Goal: Information Seeking & Learning: Learn about a topic

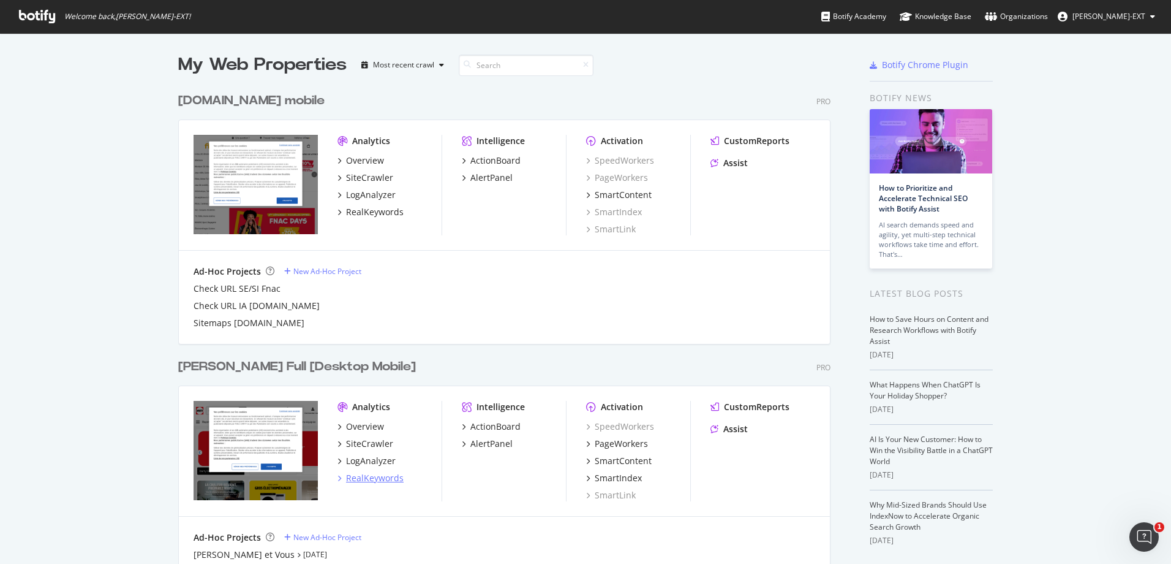
click at [358, 477] on div "RealKeywords" at bounding box center [375, 478] width 58 height 12
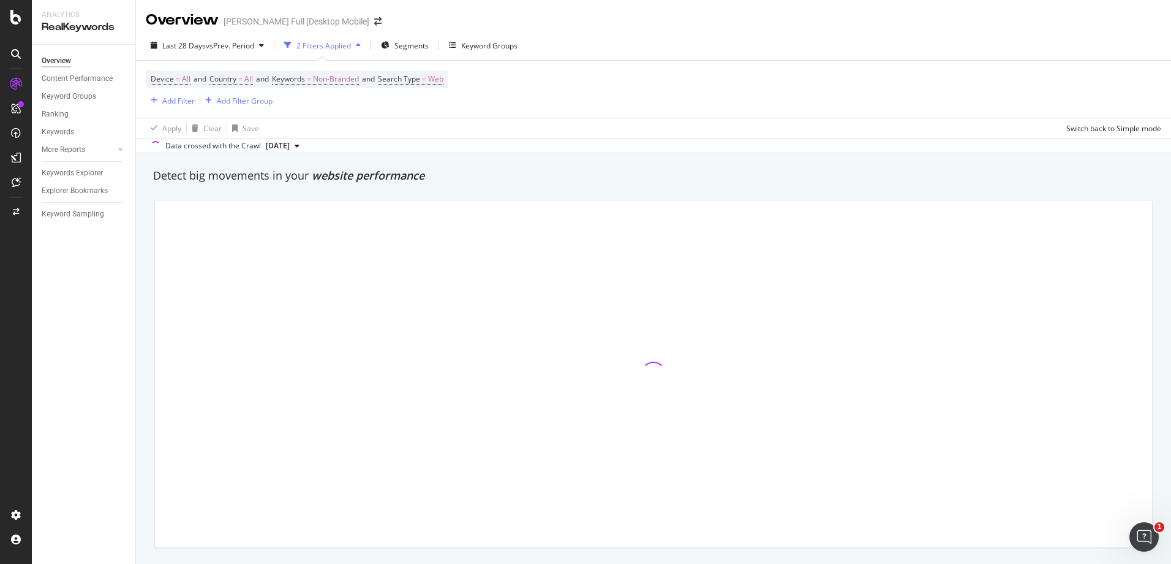
click at [358, 477] on div at bounding box center [653, 373] width 997 height 347
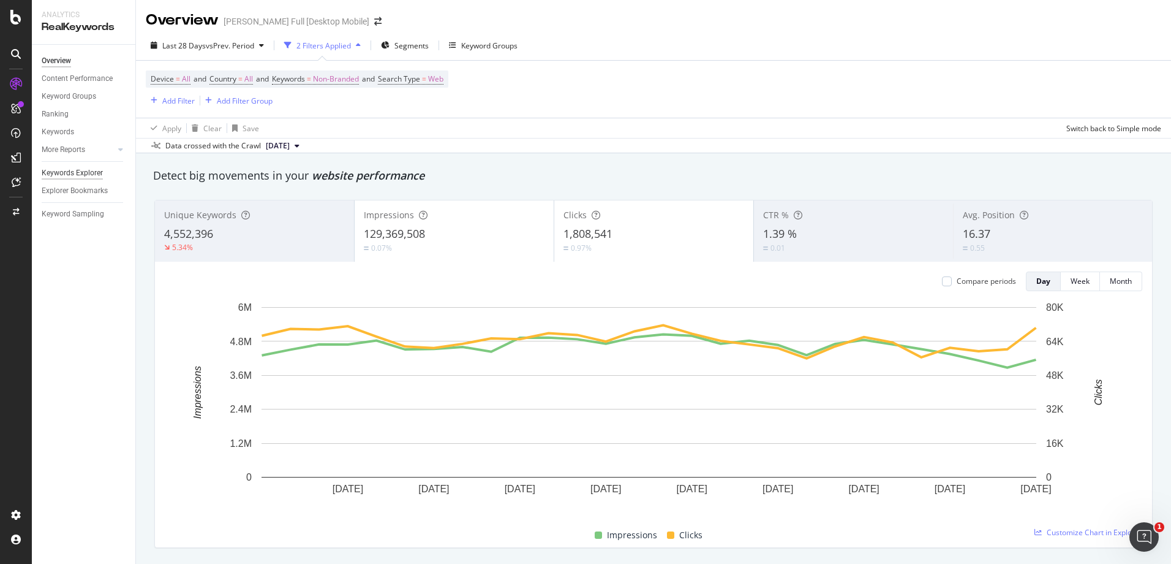
click at [55, 176] on div "Keywords Explorer" at bounding box center [72, 173] width 61 height 13
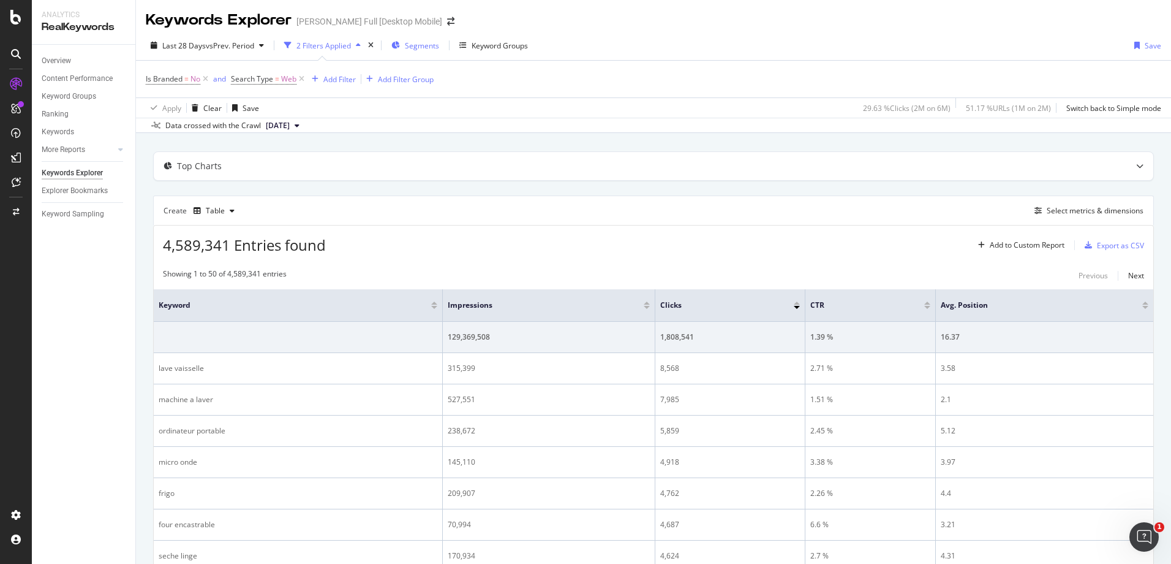
click at [427, 42] on span "Segments" at bounding box center [422, 45] width 34 height 10
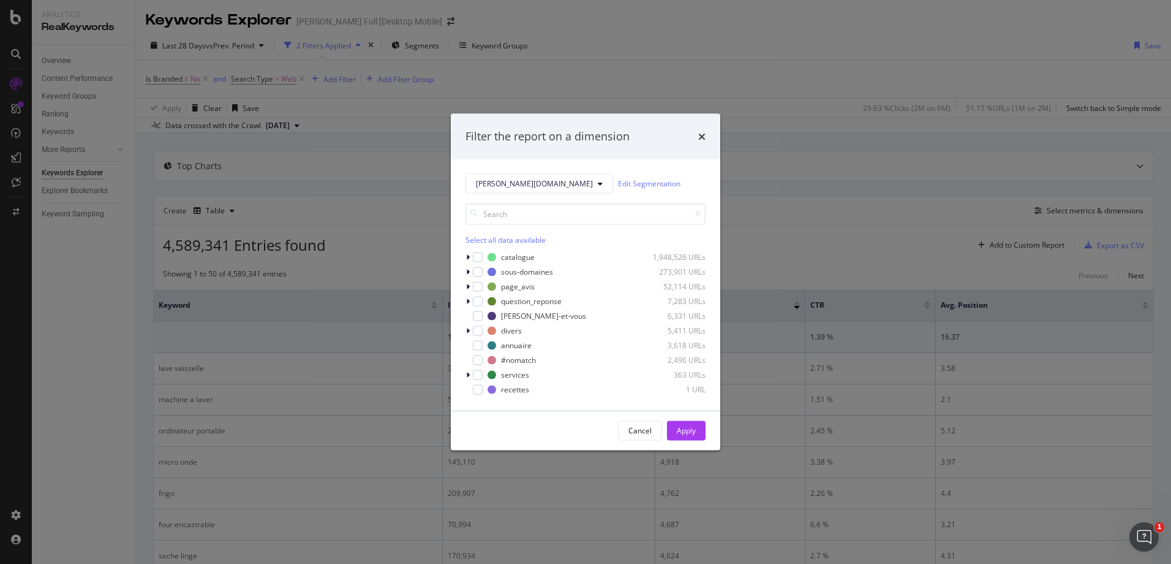
click at [465, 259] on div "[PERSON_NAME][DOMAIN_NAME] Edit Segmentation Select all data available catalogu…" at bounding box center [586, 284] width 270 height 251
click at [466, 257] on icon "modal" at bounding box center [468, 256] width 4 height 7
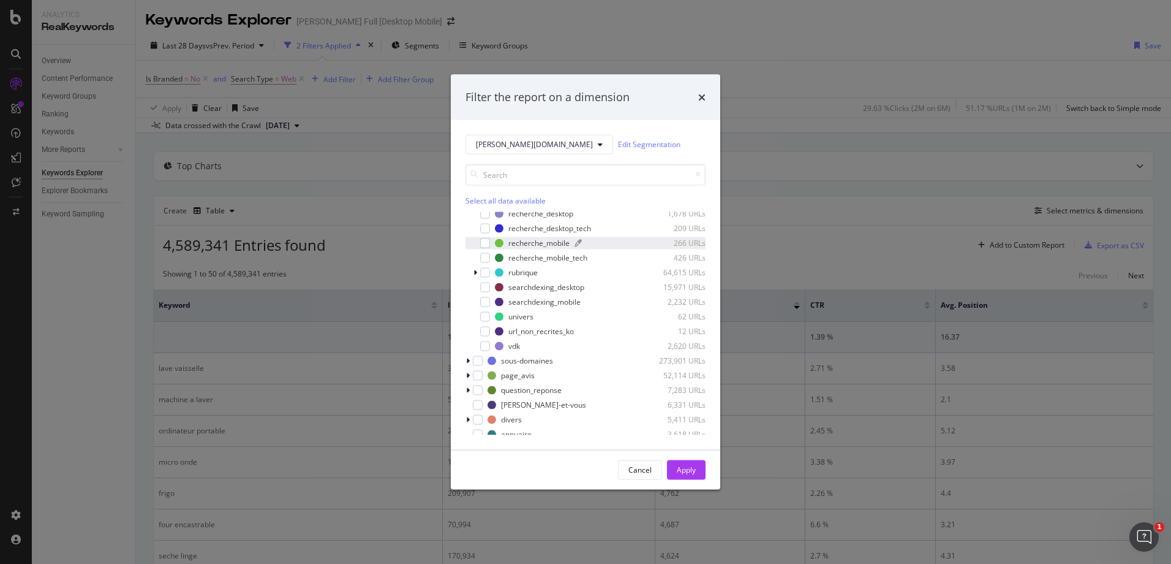
scroll to position [135, 0]
click at [486, 282] on div "modal" at bounding box center [485, 286] width 10 height 10
click at [484, 301] on div "modal" at bounding box center [485, 301] width 10 height 10
click at [674, 464] on button "Apply" at bounding box center [686, 469] width 39 height 20
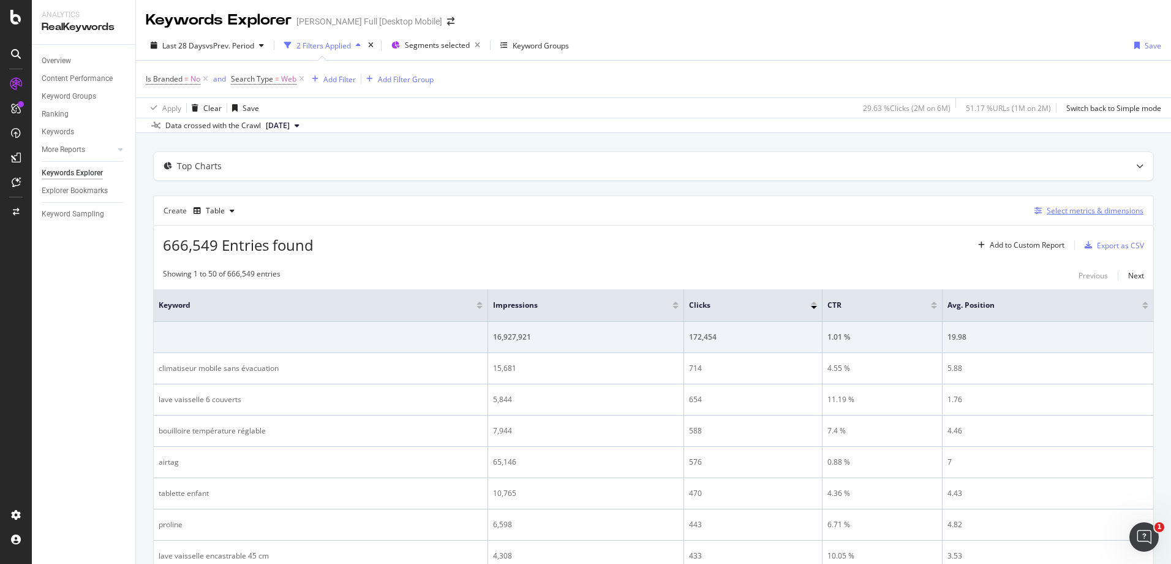
click at [1054, 206] on div "Select metrics & dimensions" at bounding box center [1095, 210] width 97 height 10
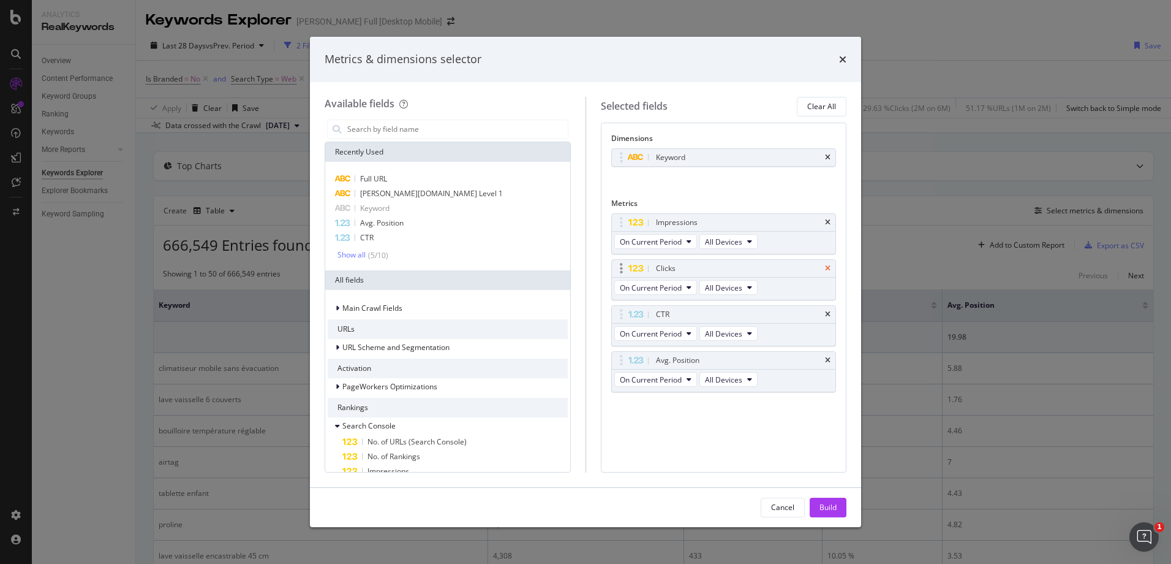
click at [829, 270] on icon "times" at bounding box center [828, 268] width 6 height 7
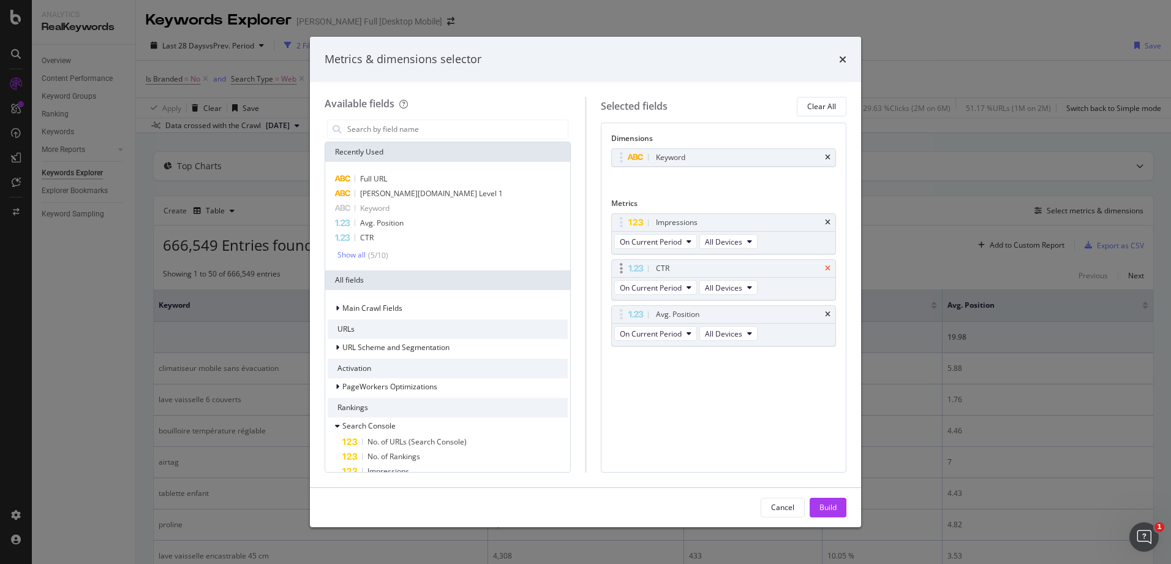
click at [829, 271] on icon "times" at bounding box center [828, 268] width 6 height 7
click at [828, 268] on icon "times" at bounding box center [828, 268] width 6 height 7
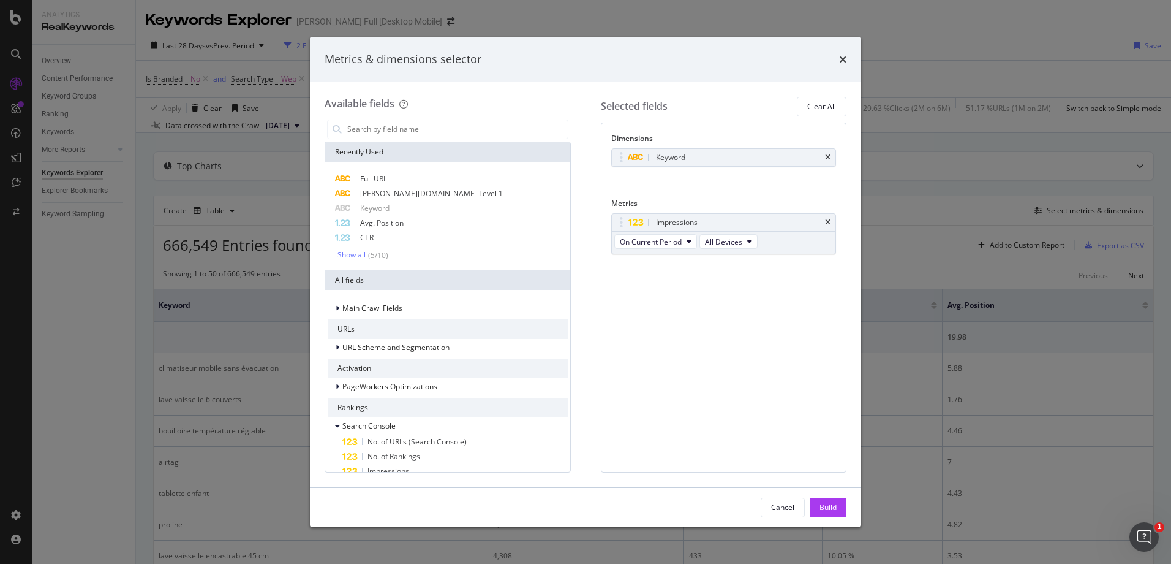
click at [828, 268] on div "Impressions On Current Period All Devices You can use this field as a metric" at bounding box center [723, 246] width 225 height 67
click at [401, 128] on input "modal" at bounding box center [457, 129] width 222 height 18
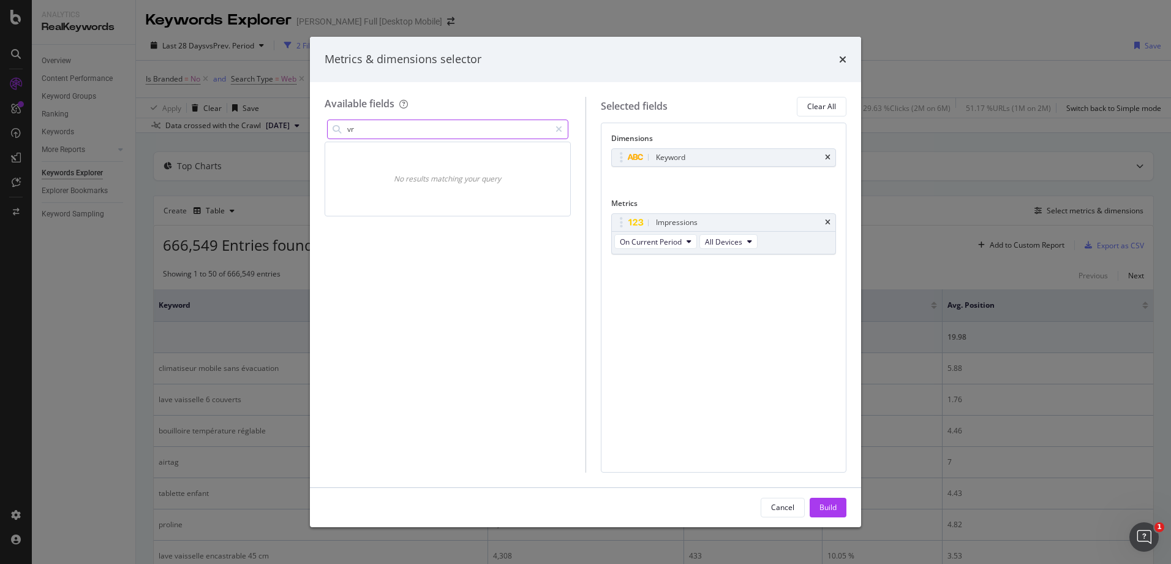
type input "v"
type input "d"
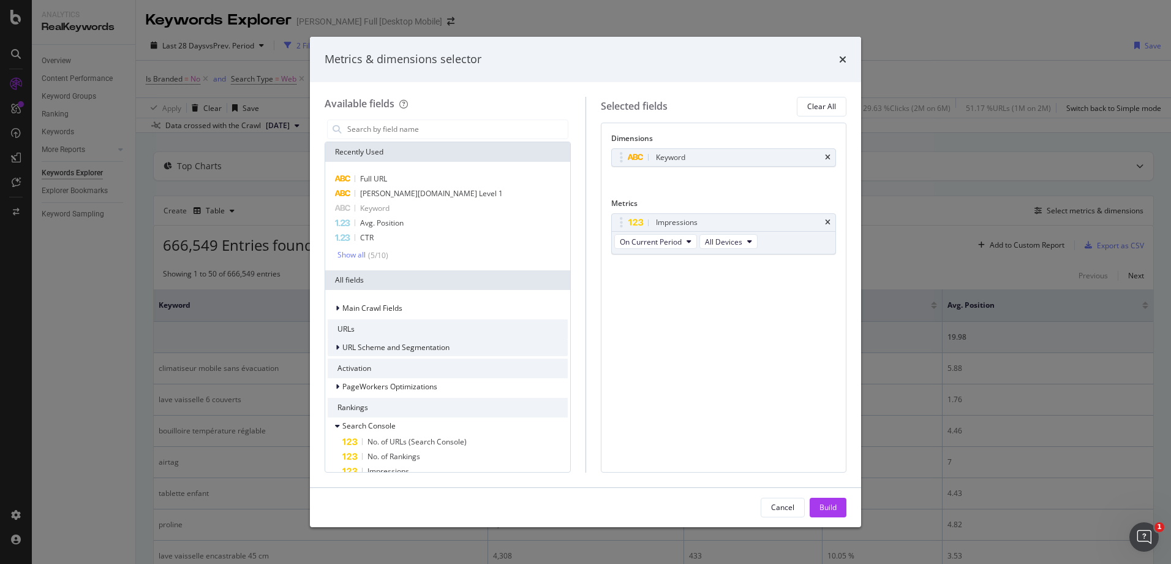
click at [334, 347] on div "URL Scheme and Segmentation" at bounding box center [389, 347] width 122 height 12
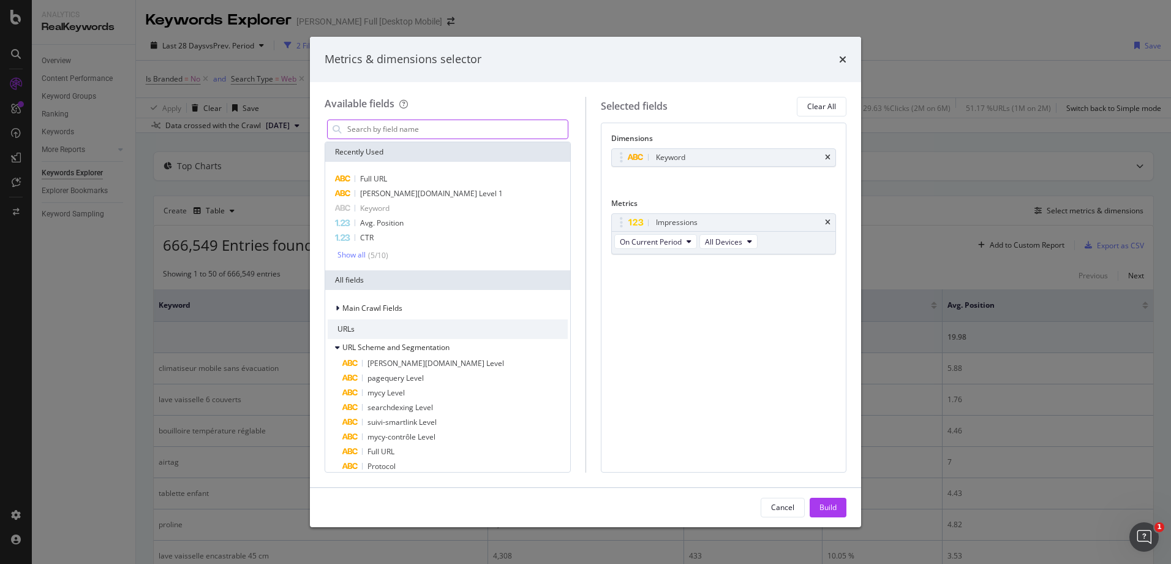
click at [390, 134] on input "modal" at bounding box center [457, 129] width 222 height 18
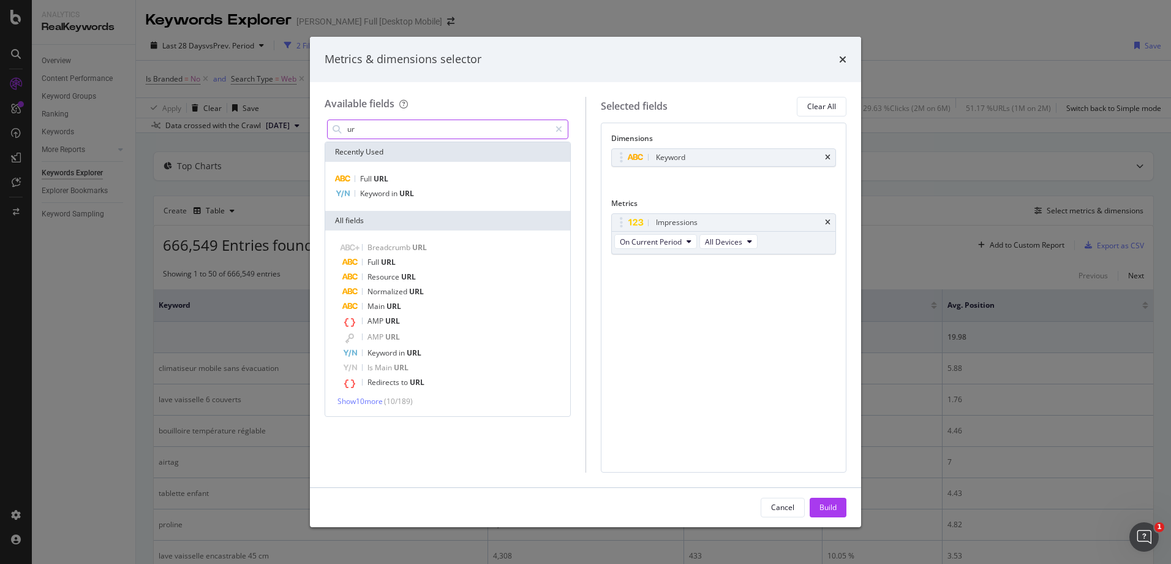
type input "u"
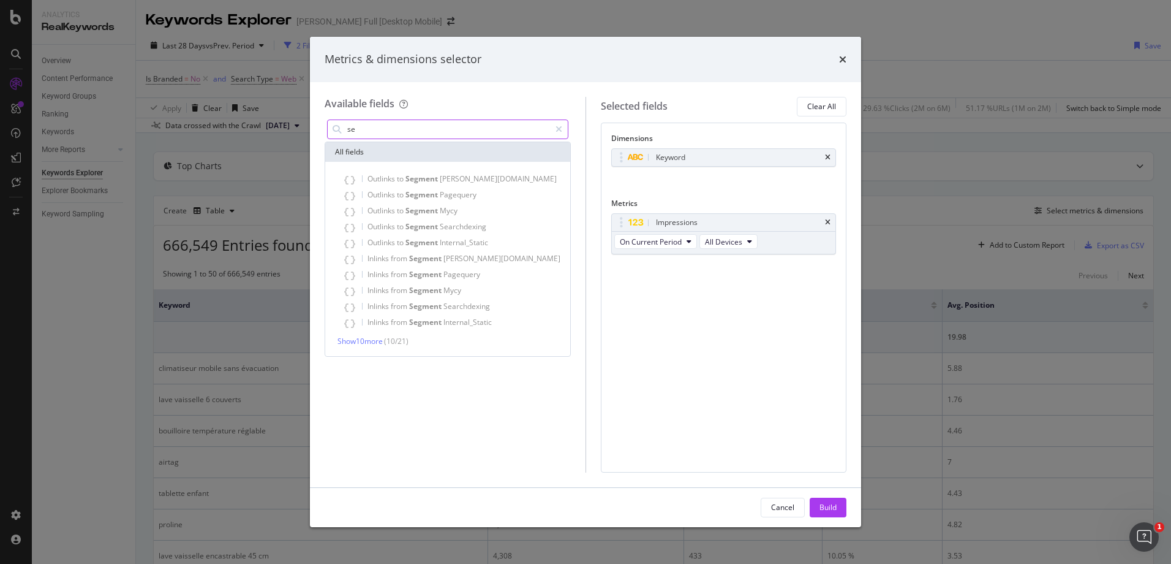
type input "s"
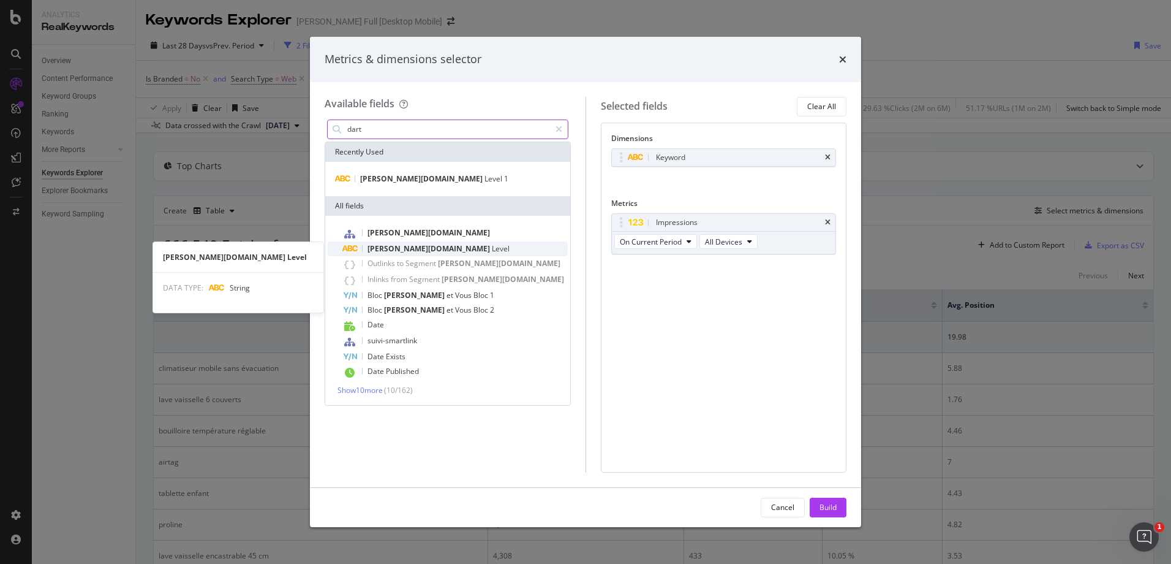
type input "dart"
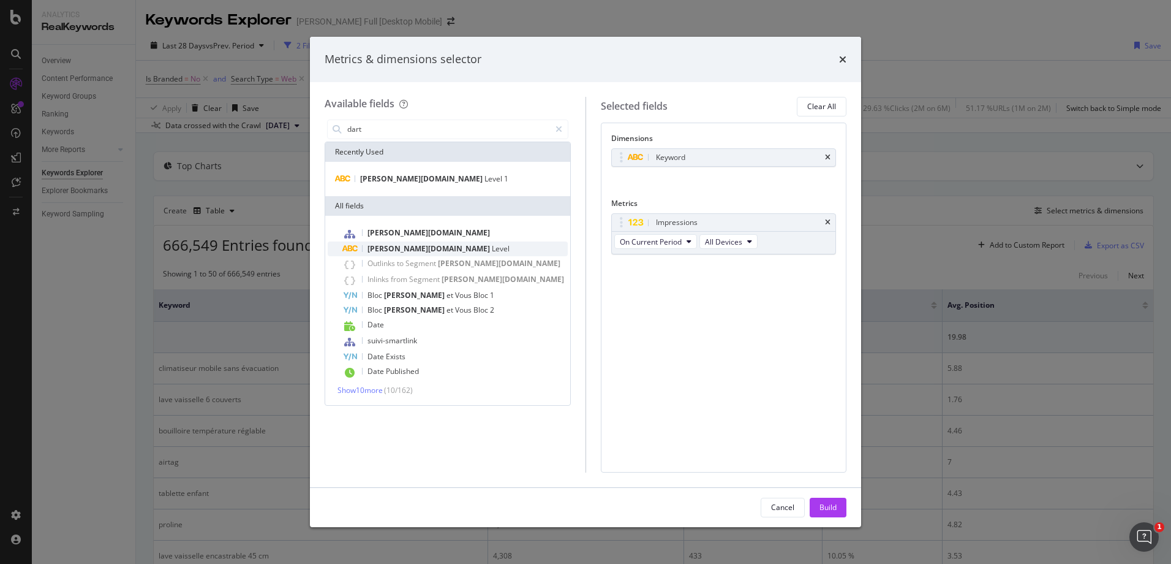
click at [387, 249] on span "[PERSON_NAME][DOMAIN_NAME]" at bounding box center [430, 248] width 124 height 10
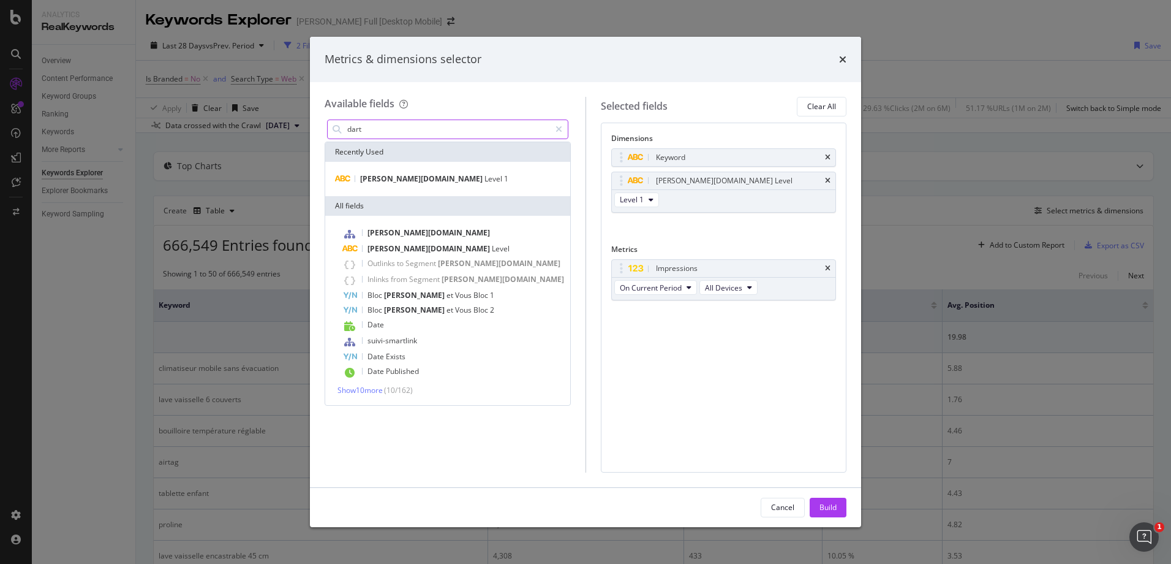
click at [470, 135] on input "dart" at bounding box center [448, 129] width 204 height 18
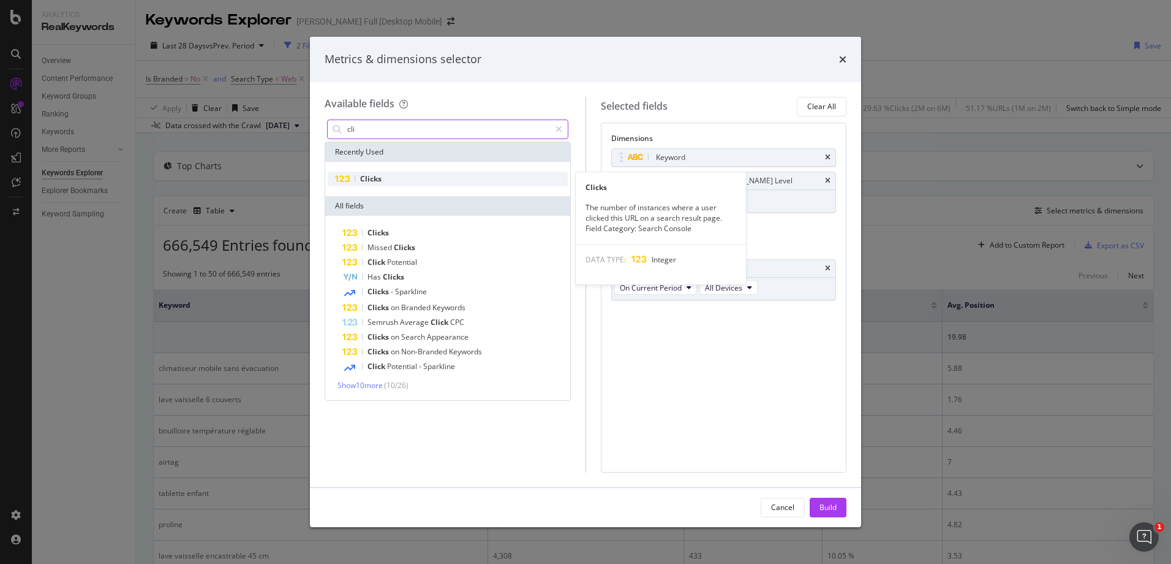
type input "cli"
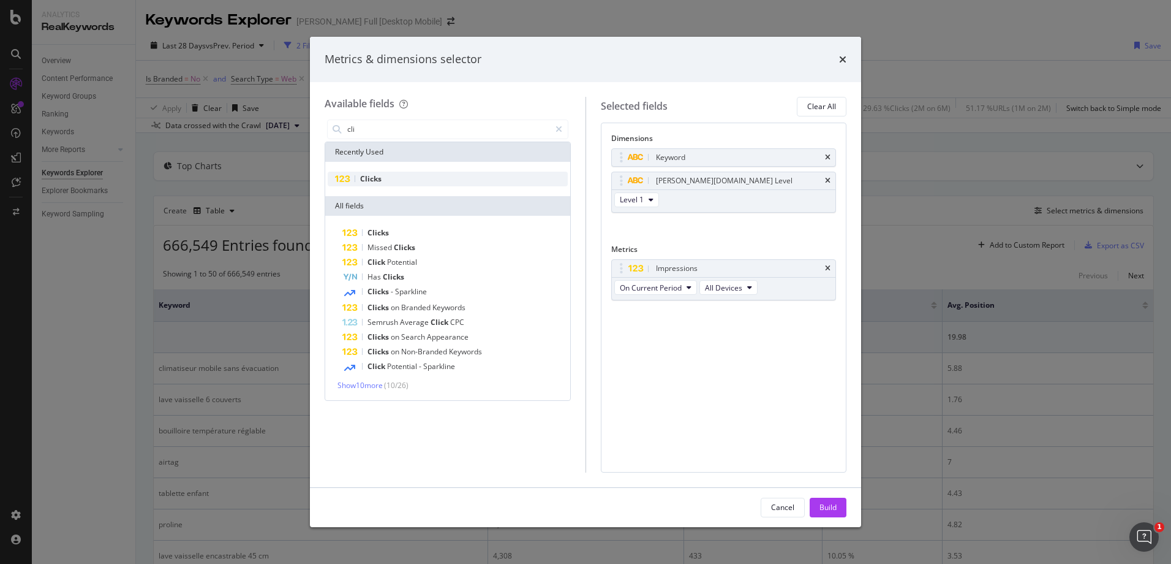
click at [439, 178] on div "Clicks" at bounding box center [448, 179] width 240 height 15
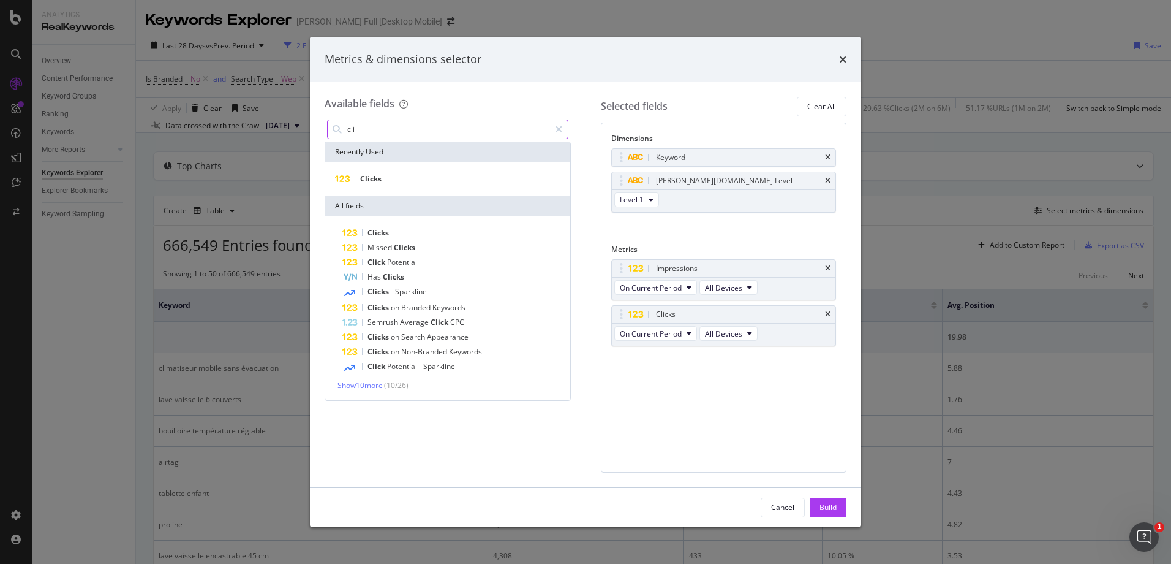
click at [409, 132] on input "cli" at bounding box center [448, 129] width 204 height 18
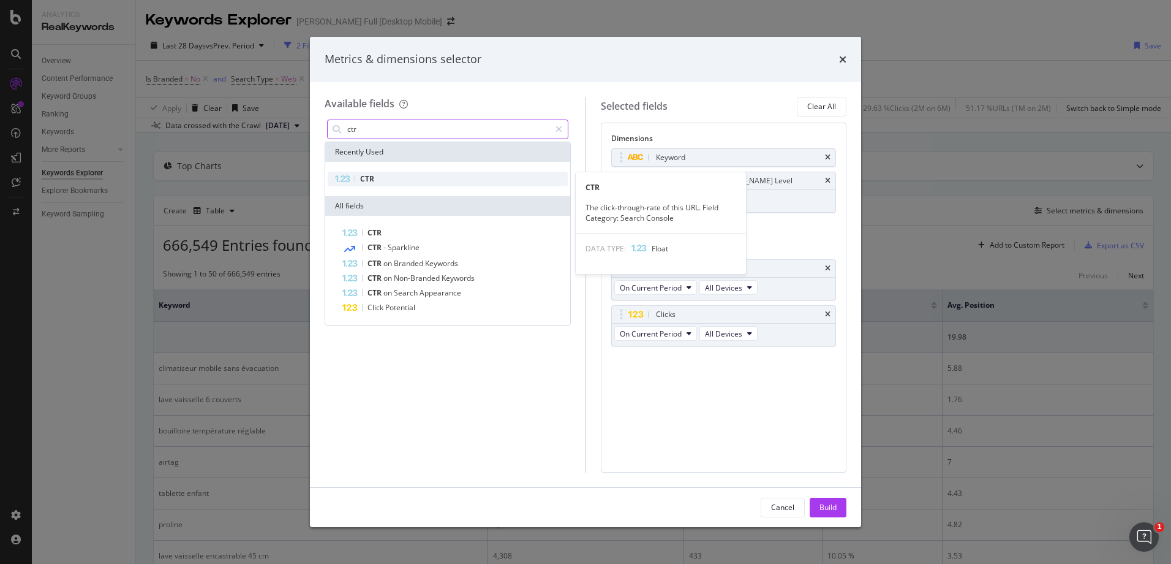
type input "ctr"
click at [396, 183] on div "CTR" at bounding box center [448, 179] width 240 height 15
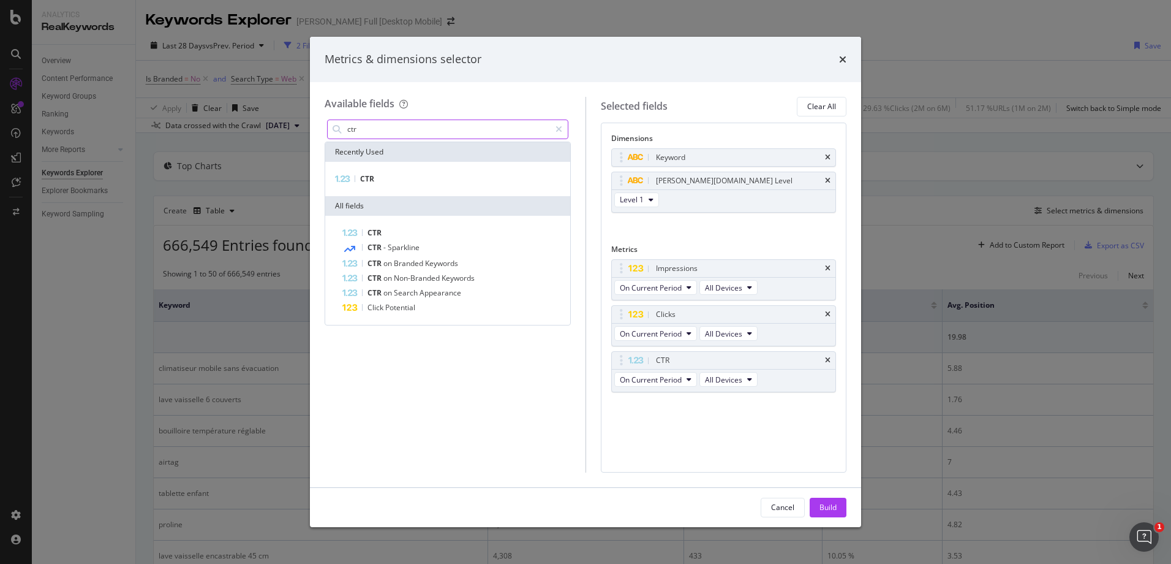
click at [482, 124] on input "ctr" at bounding box center [448, 129] width 204 height 18
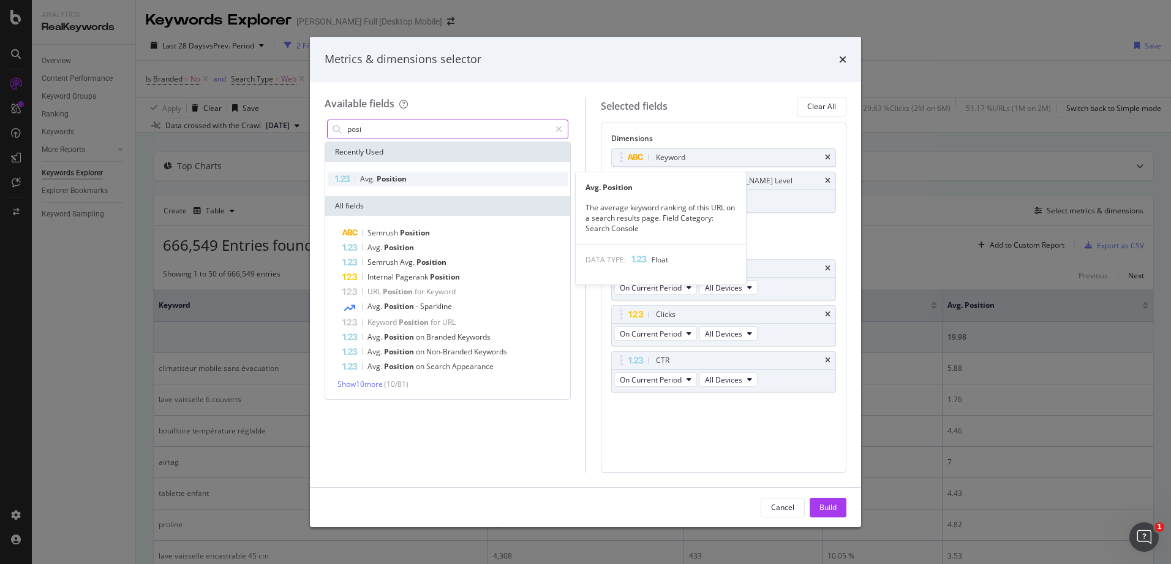
type input "posi"
click at [454, 178] on div "Avg. Position" at bounding box center [448, 179] width 240 height 15
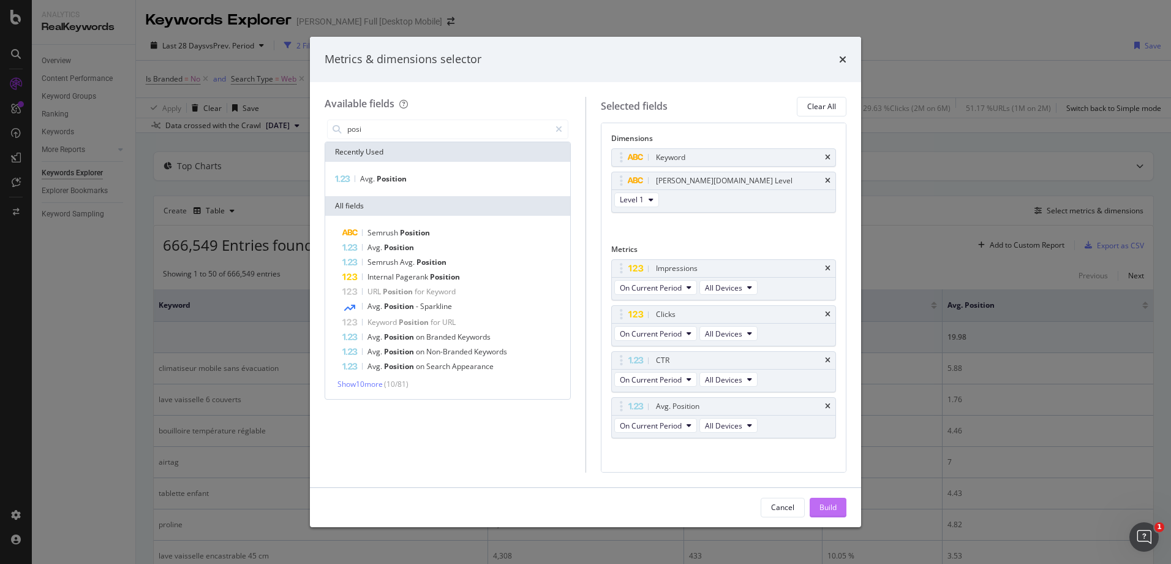
click at [828, 506] on div "Build" at bounding box center [828, 507] width 17 height 10
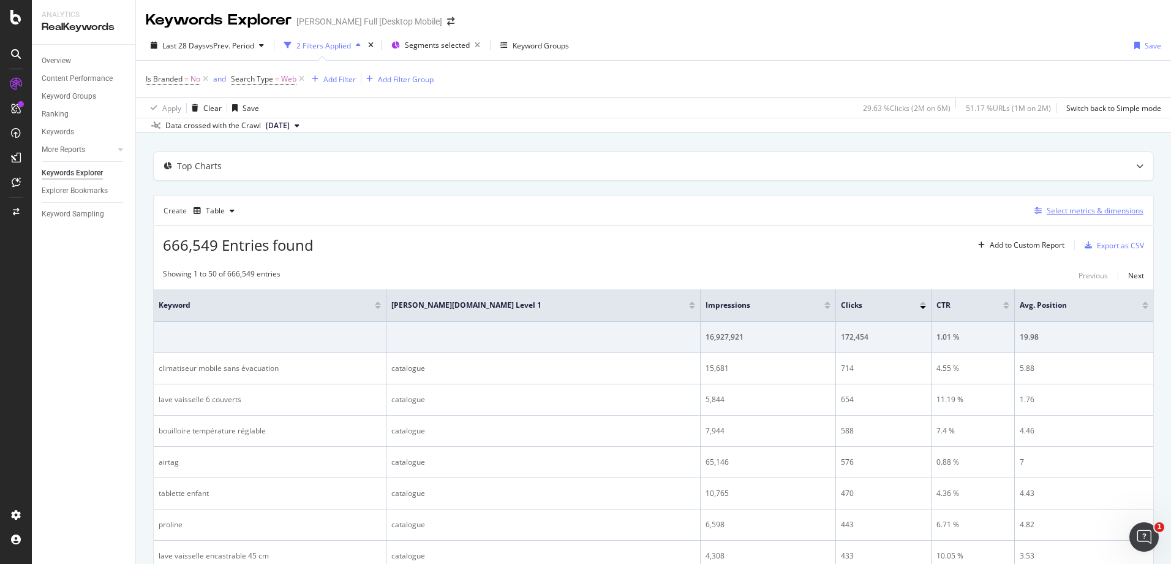
click at [1057, 211] on div "Select metrics & dimensions" at bounding box center [1095, 210] width 97 height 10
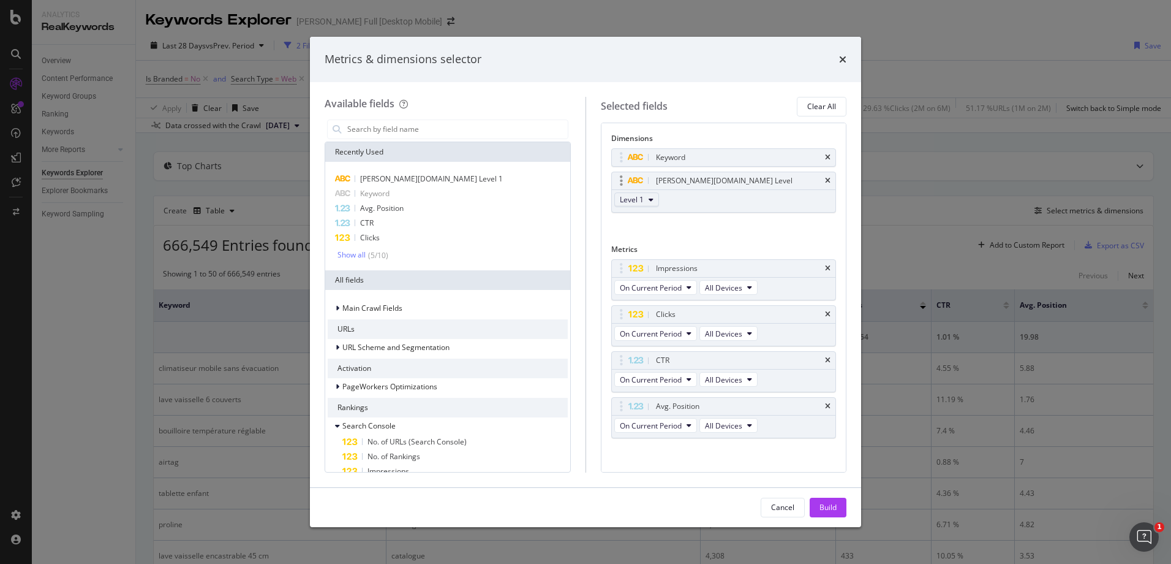
click at [646, 200] on button "Level 1" at bounding box center [636, 199] width 45 height 15
click at [635, 243] on span "Level 2" at bounding box center [637, 244] width 25 height 11
click at [817, 162] on div "Keyword" at bounding box center [724, 157] width 224 height 17
click at [825, 159] on icon "times" at bounding box center [828, 157] width 6 height 7
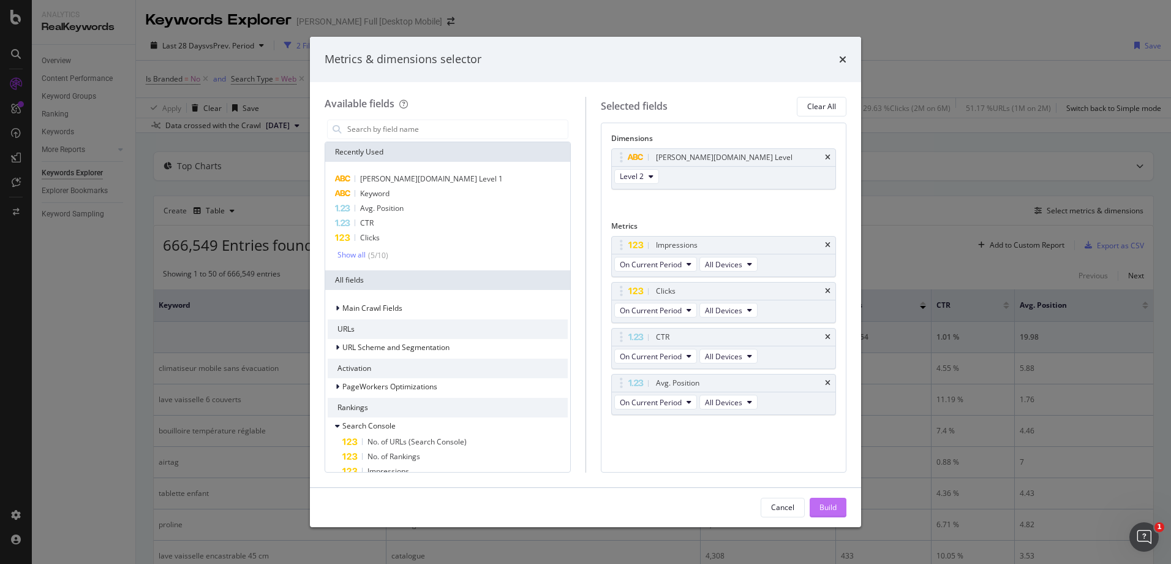
click at [832, 514] on div "Build" at bounding box center [828, 507] width 17 height 18
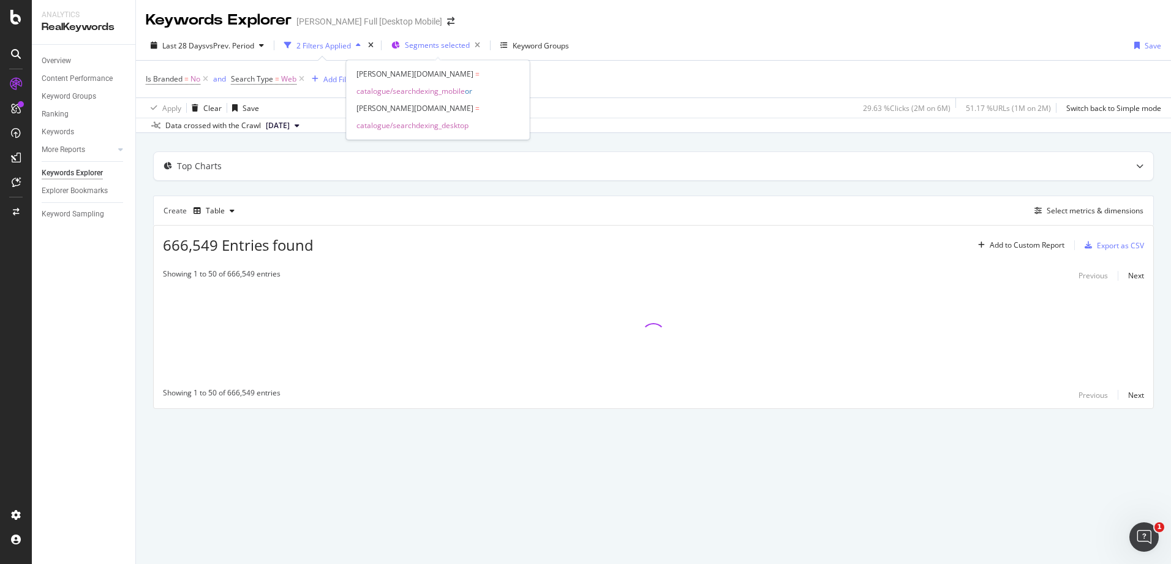
click at [424, 48] on span "Segments selected" at bounding box center [437, 45] width 65 height 10
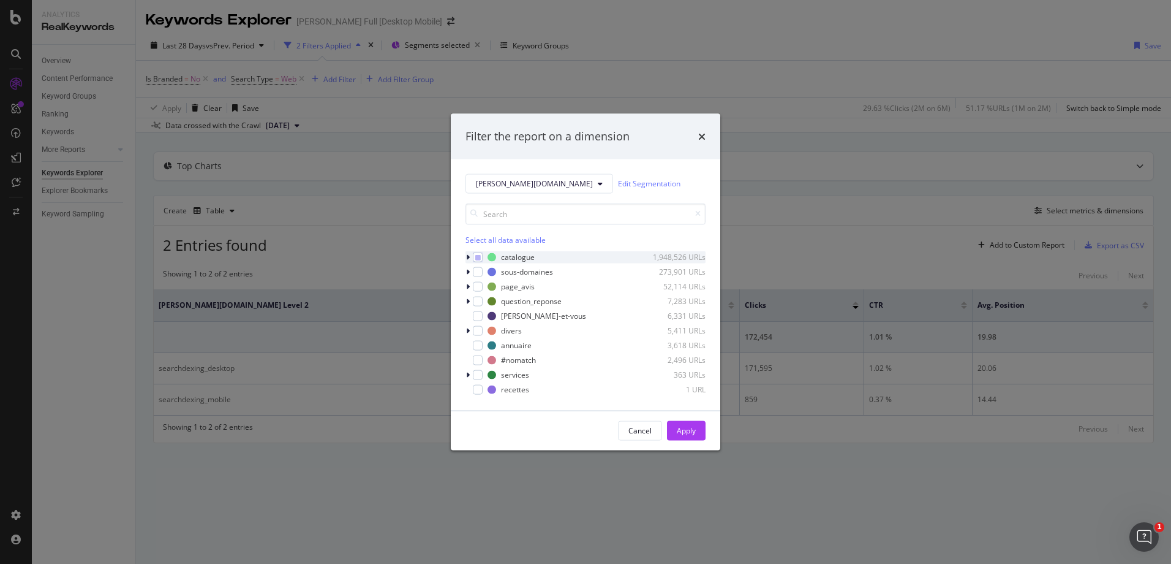
click at [470, 258] on div "modal" at bounding box center [469, 257] width 7 height 12
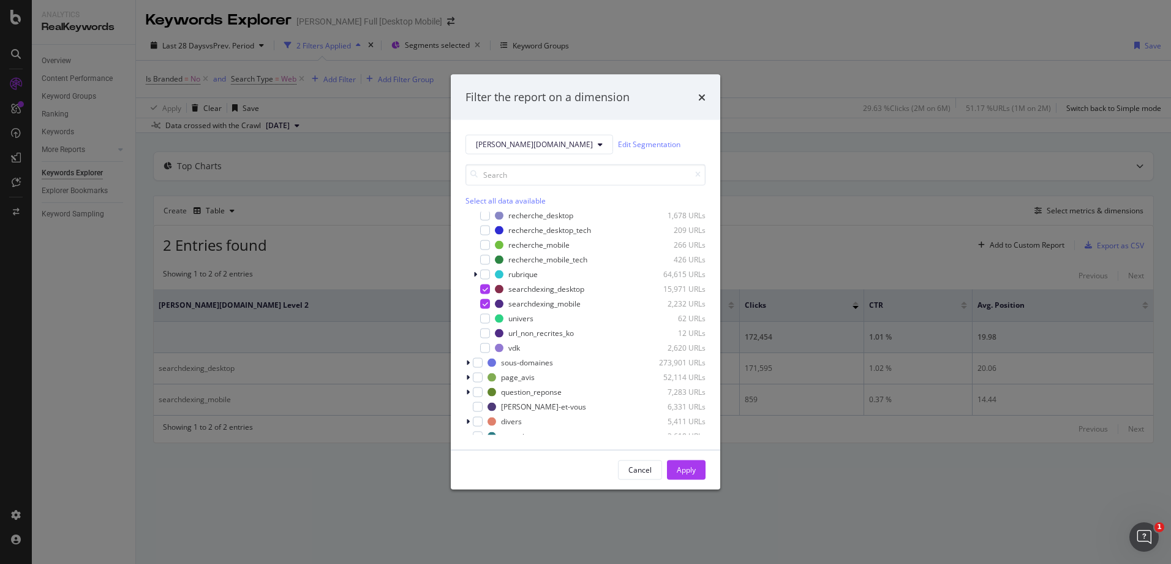
scroll to position [133, 0]
click at [486, 348] on div "modal" at bounding box center [485, 347] width 10 height 10
click at [698, 472] on button "Apply" at bounding box center [686, 469] width 39 height 20
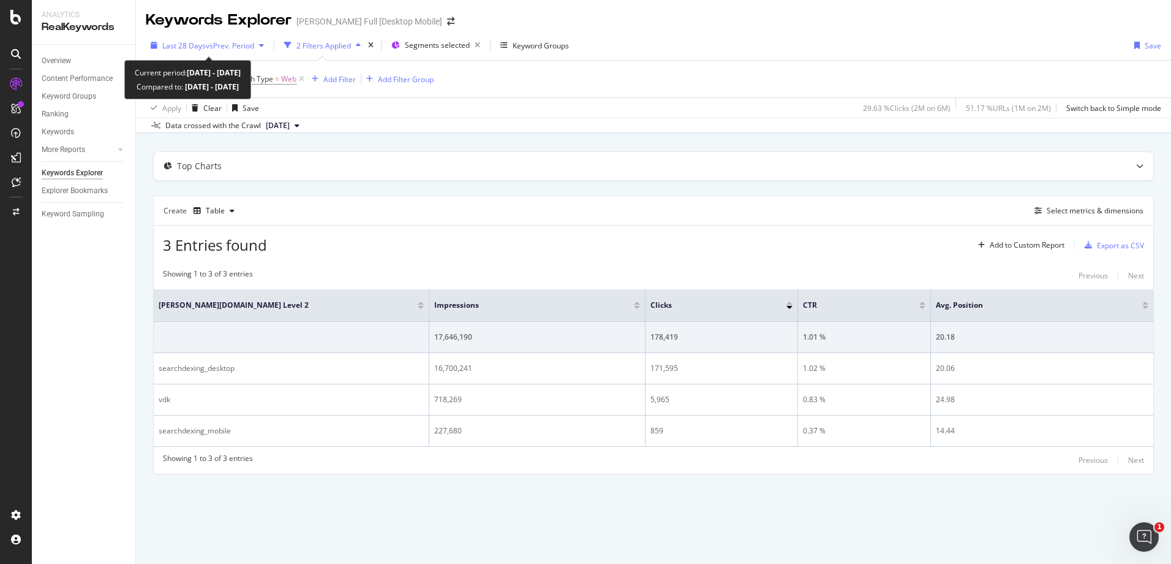
click at [254, 41] on span "vs Prev. Period" at bounding box center [230, 45] width 48 height 10
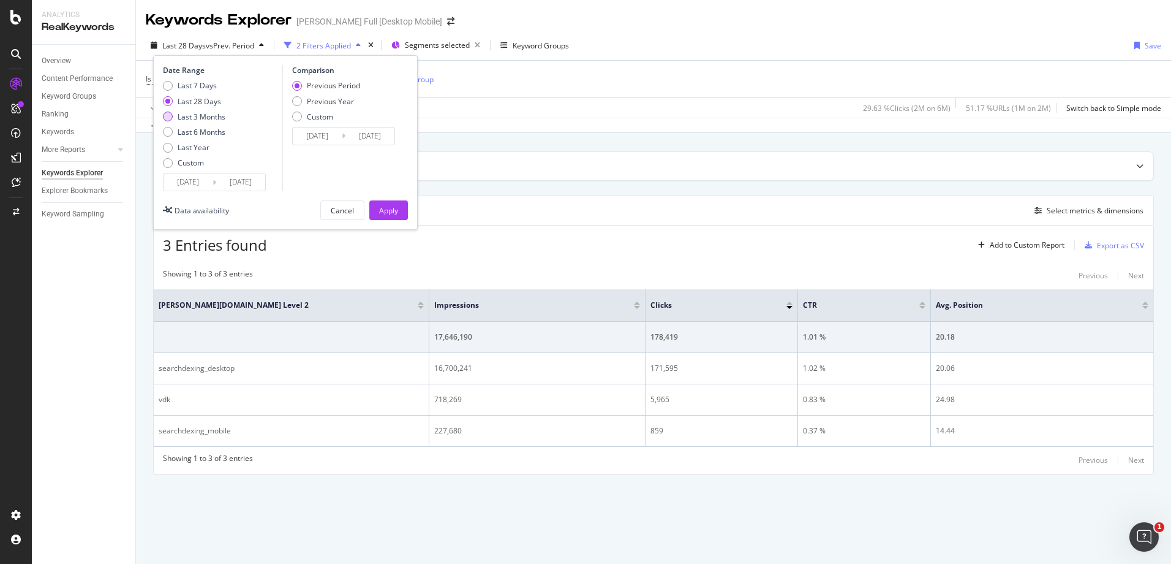
click at [214, 115] on div "Last 3 Months" at bounding box center [202, 116] width 48 height 10
type input "[DATE]"
click at [390, 202] on div "Apply" at bounding box center [388, 210] width 19 height 18
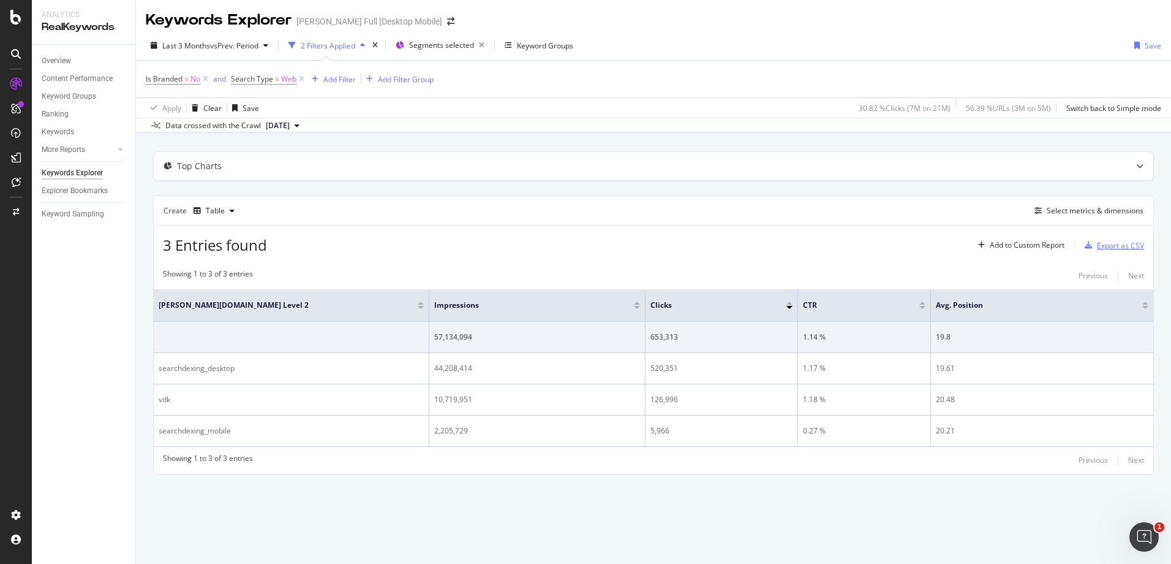
click at [1109, 247] on div "Export as CSV" at bounding box center [1120, 245] width 47 height 10
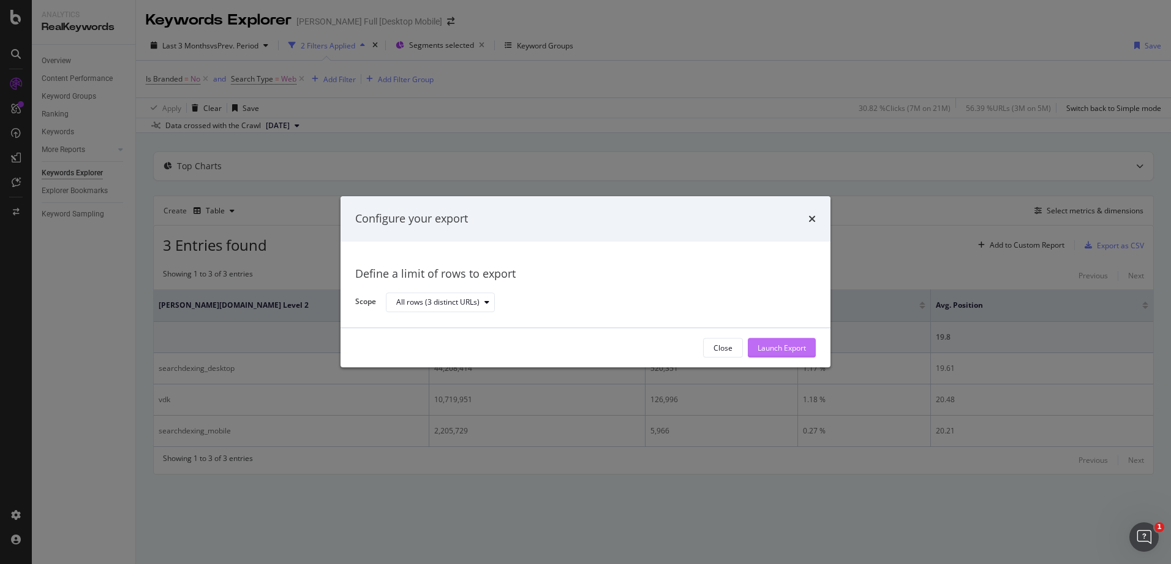
click at [778, 344] on div "Launch Export" at bounding box center [782, 347] width 48 height 10
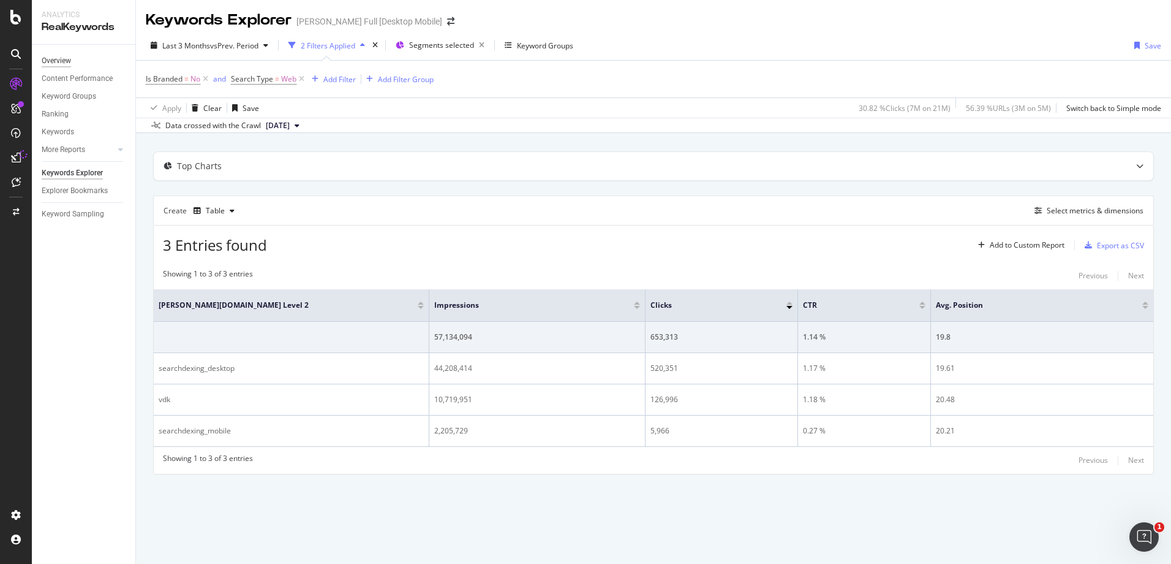
click at [63, 61] on div "Overview" at bounding box center [56, 61] width 29 height 13
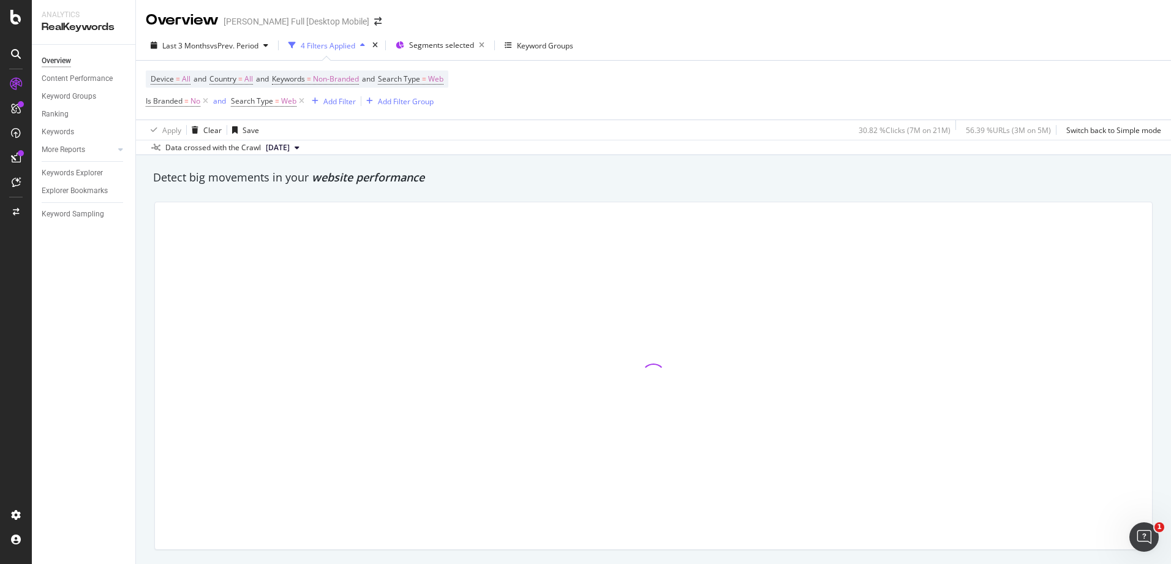
click at [777, 91] on div "Device = All and Country = All and Keywords = Non-Branded and Search Type = Web…" at bounding box center [654, 90] width 1016 height 59
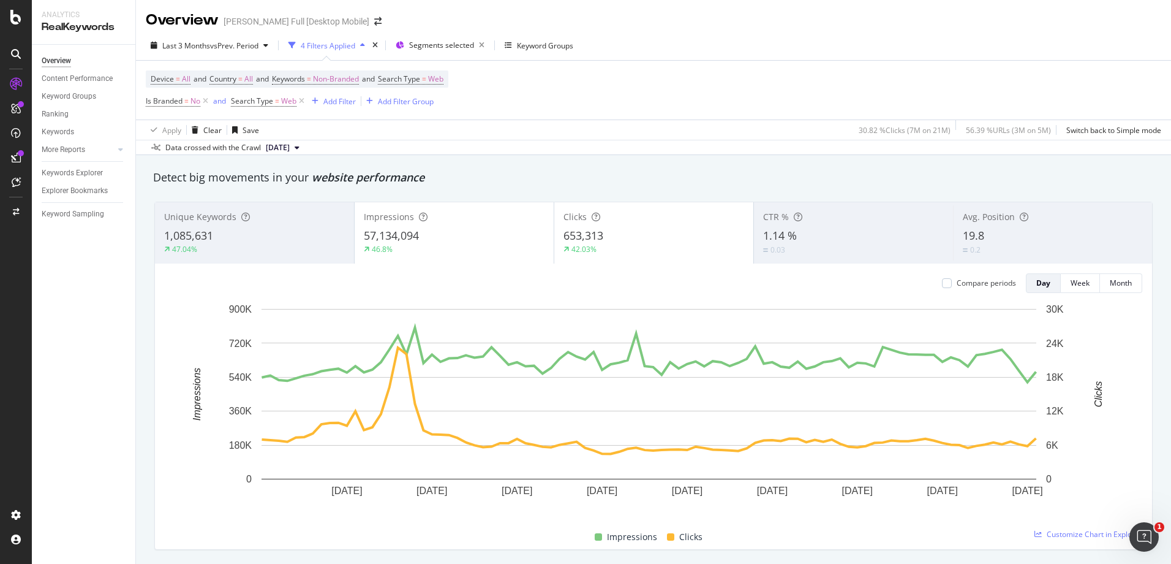
click at [286, 241] on div "1,085,631" at bounding box center [254, 236] width 181 height 16
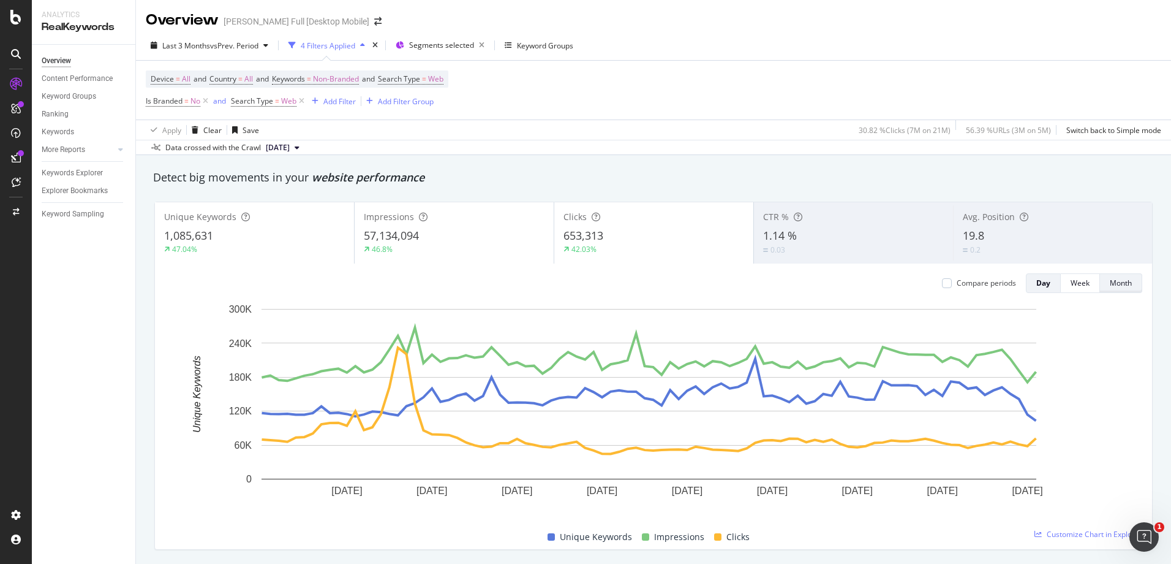
click at [1110, 282] on div "Month" at bounding box center [1121, 282] width 22 height 10
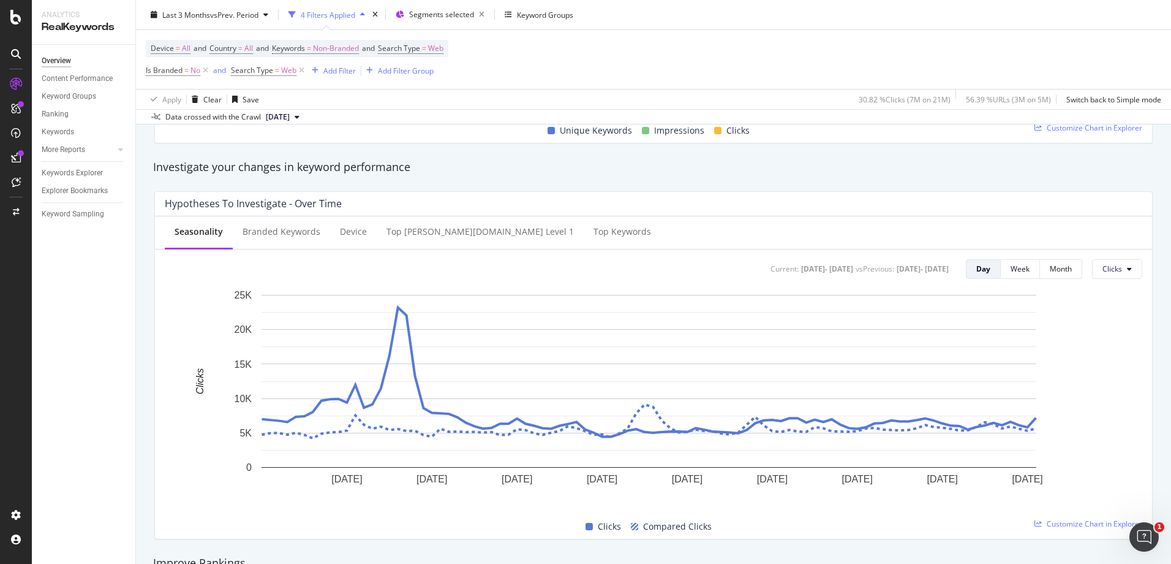
scroll to position [407, 0]
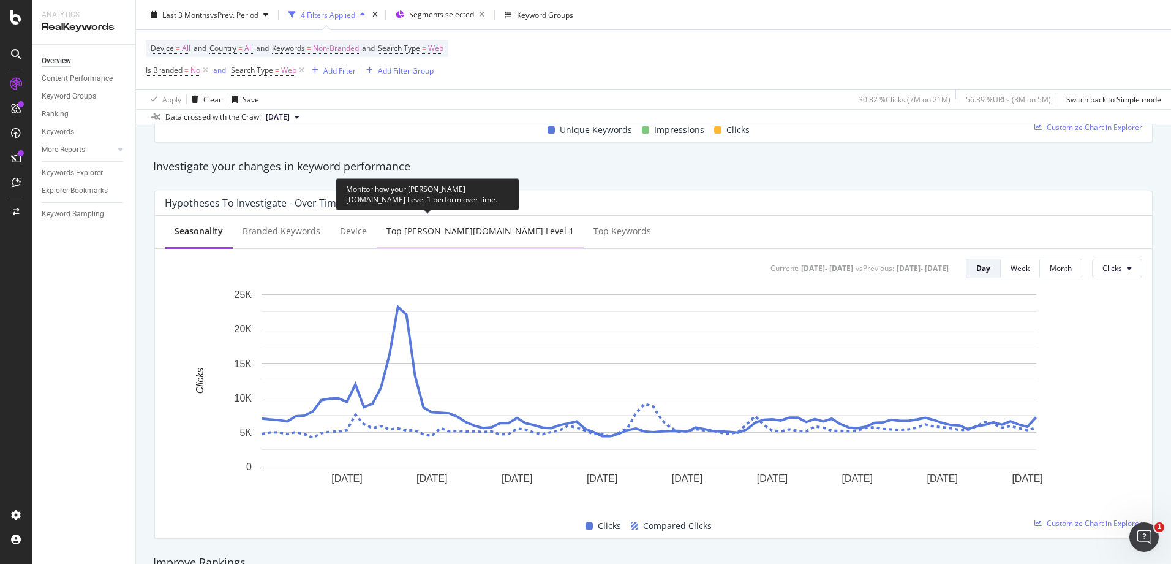
click at [426, 226] on div "Top [PERSON_NAME][DOMAIN_NAME] Level 1" at bounding box center [479, 231] width 187 height 12
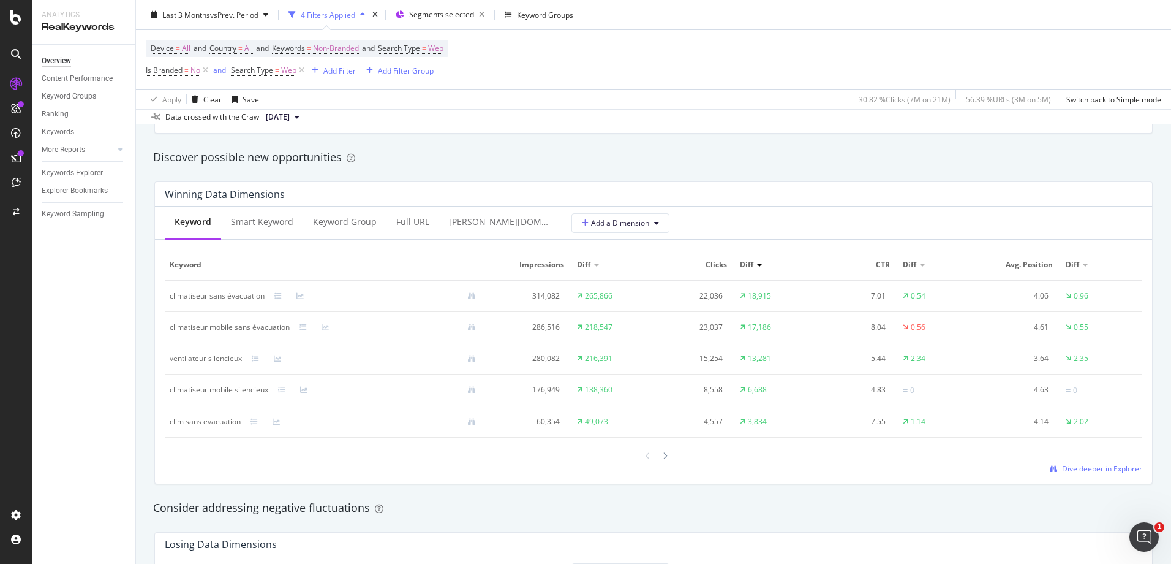
scroll to position [1050, 0]
click at [55, 132] on div "SiteCrawler" at bounding box center [66, 138] width 43 height 12
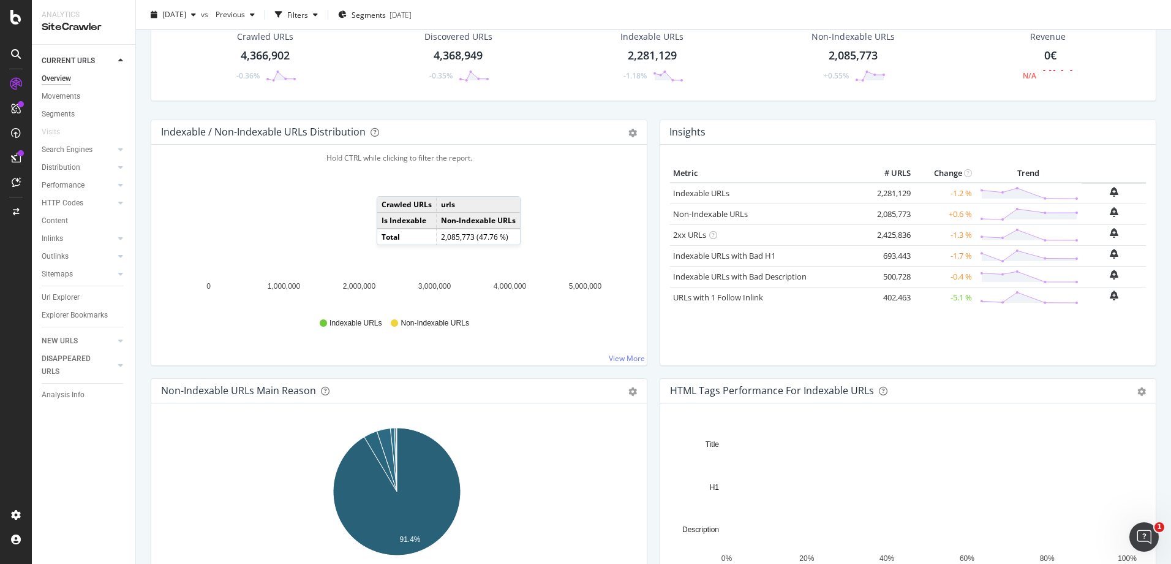
scroll to position [42, 0]
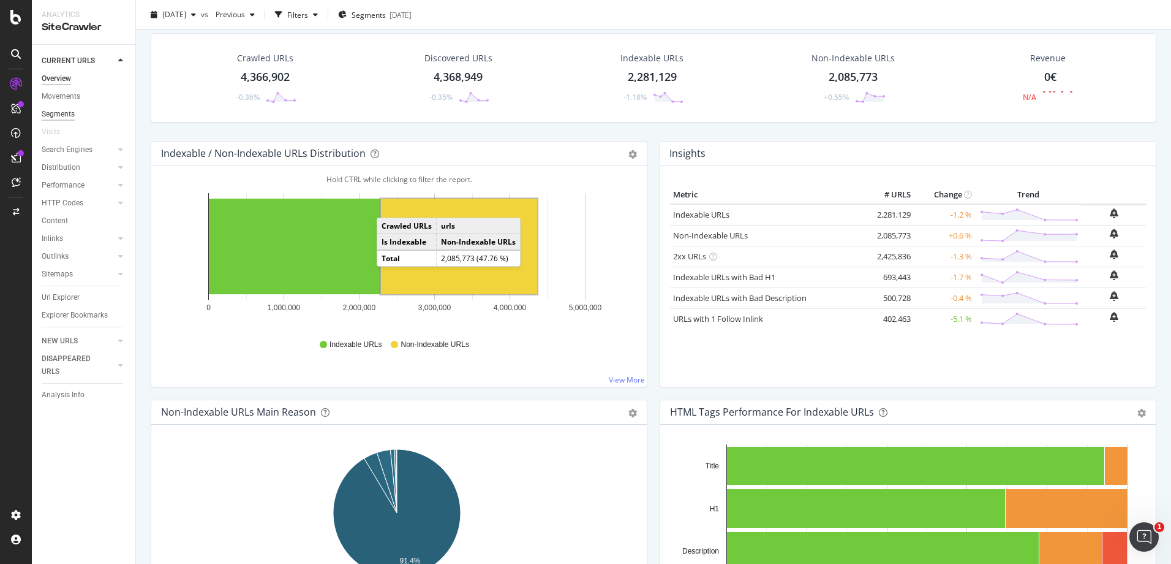
click at [58, 111] on div "Segments" at bounding box center [58, 114] width 33 height 13
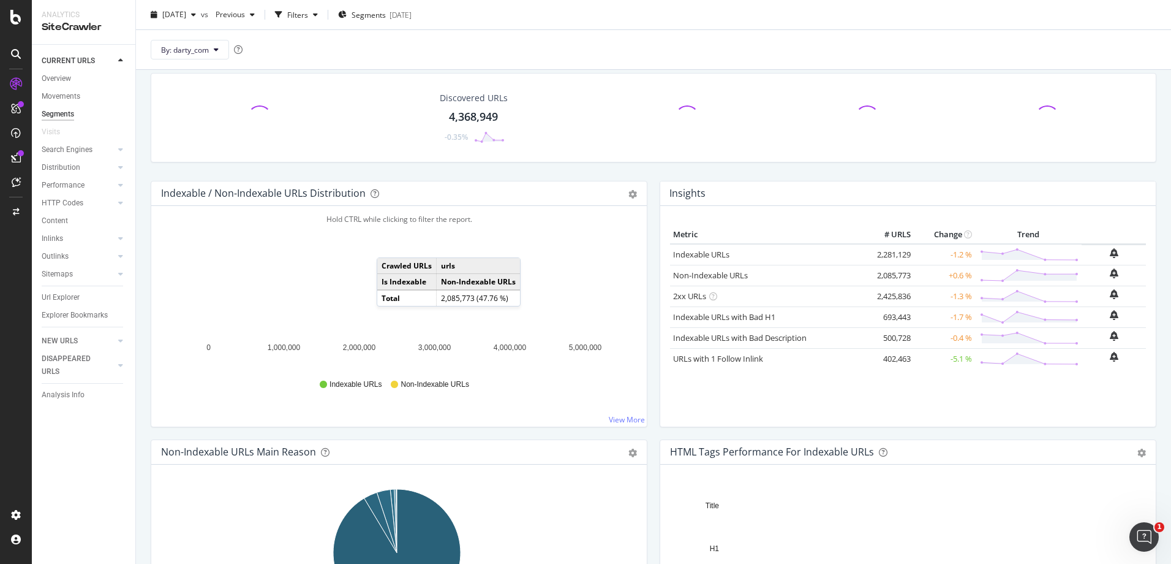
scroll to position [82, 0]
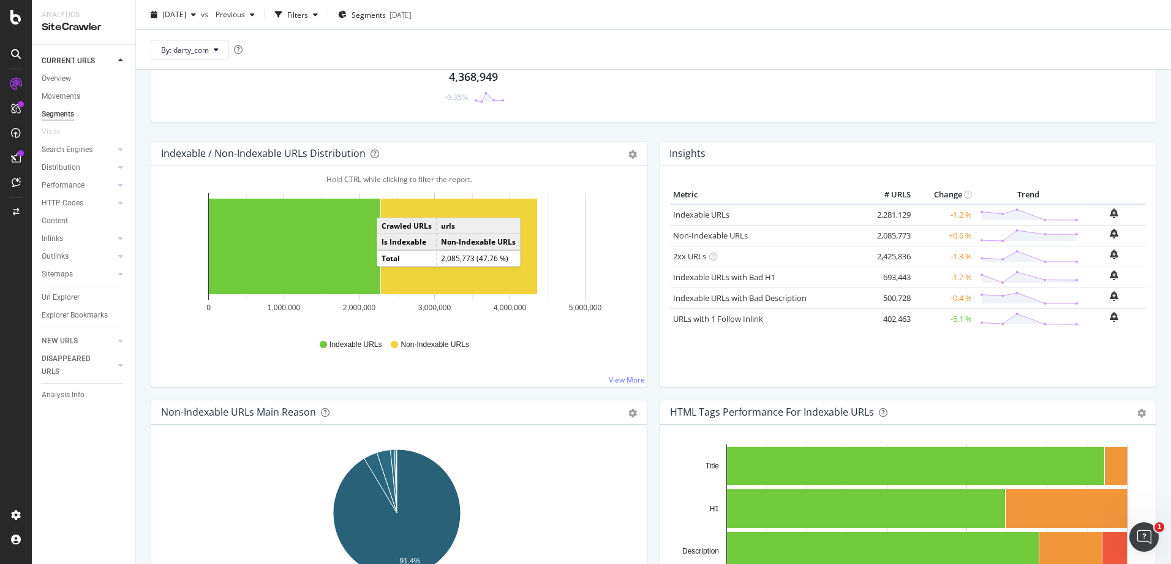
click at [58, 111] on div "Segments" at bounding box center [58, 114] width 32 height 13
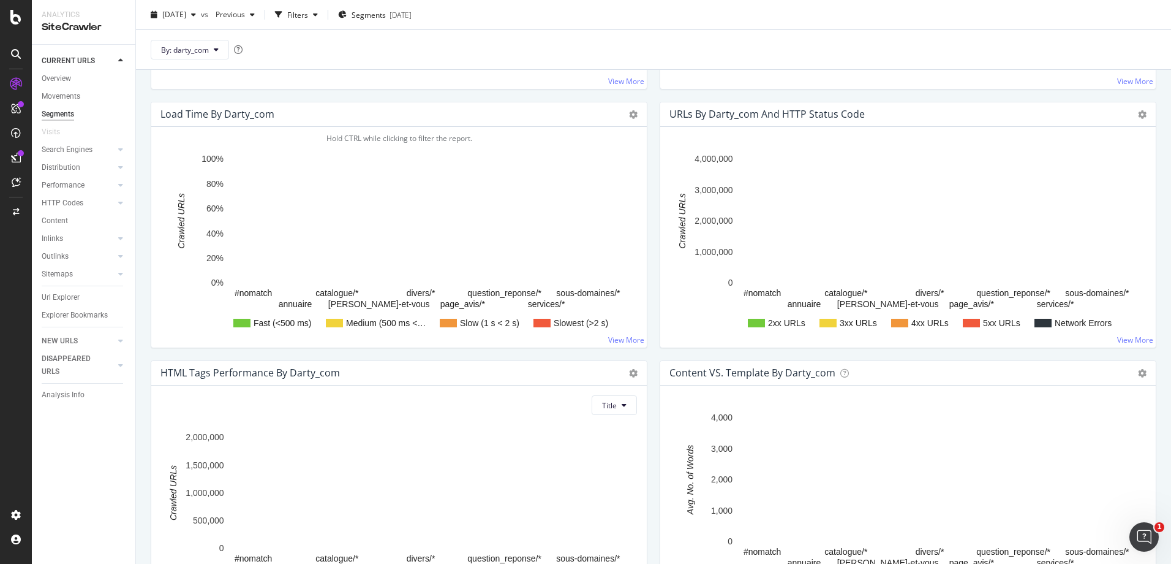
scroll to position [733, 0]
